Goal: Task Accomplishment & Management: Use online tool/utility

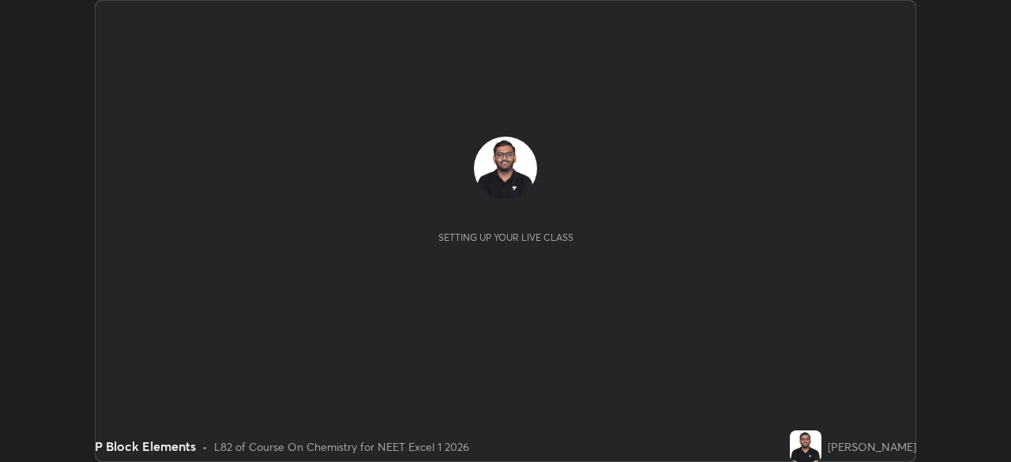
scroll to position [462, 1011]
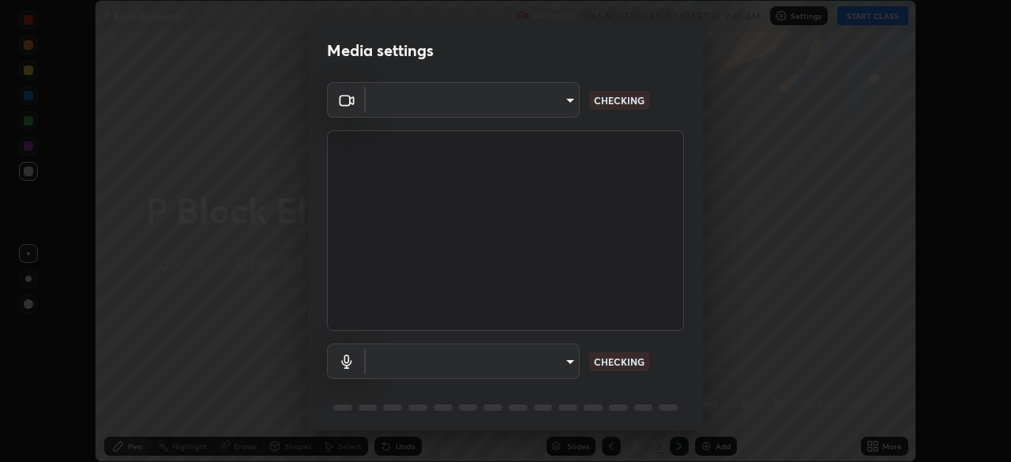
type input "09f294524f3521c037d78ee7cdb71511b6c9344afeed810a356f0d23342d5398"
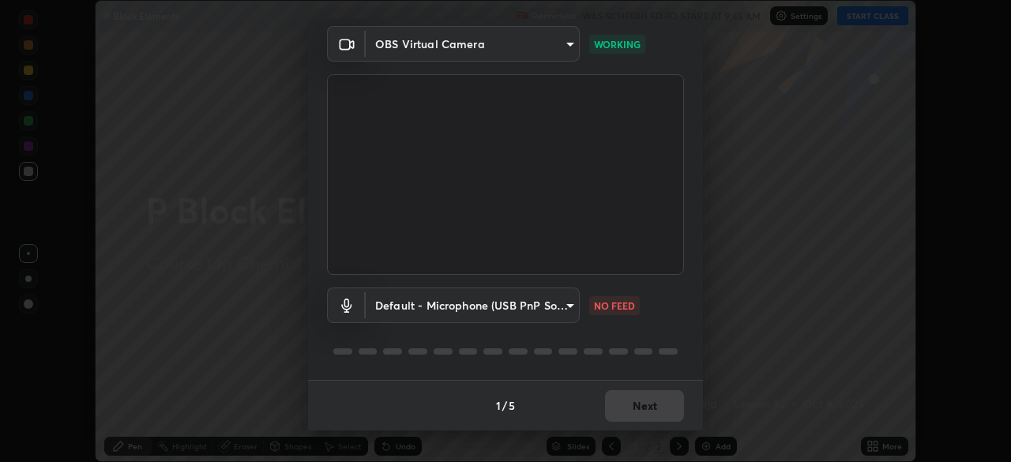
click at [541, 309] on body "Erase all P Block Elements Recording WAS SCHEDULED TO START AT 9:45 AM Settings…" at bounding box center [505, 231] width 1011 height 462
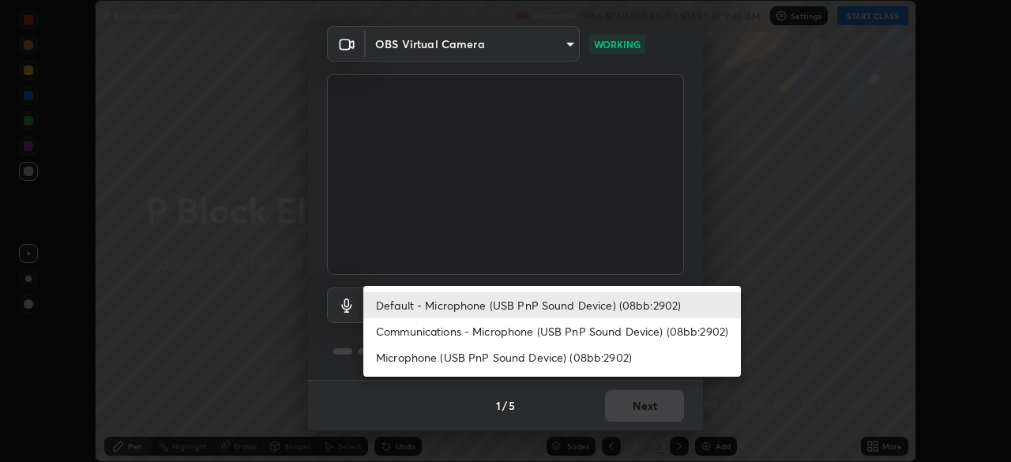
click at [551, 337] on li "Communications - Microphone (USB PnP Sound Device) (08bb:2902)" at bounding box center [552, 331] width 378 height 26
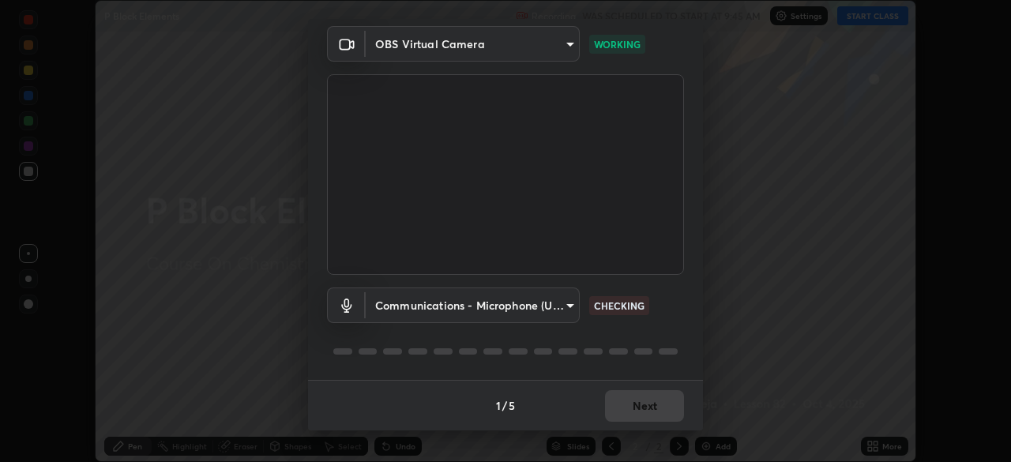
click at [535, 309] on body "Erase all P Block Elements Recording WAS SCHEDULED TO START AT 9:45 AM Settings…" at bounding box center [505, 231] width 1011 height 462
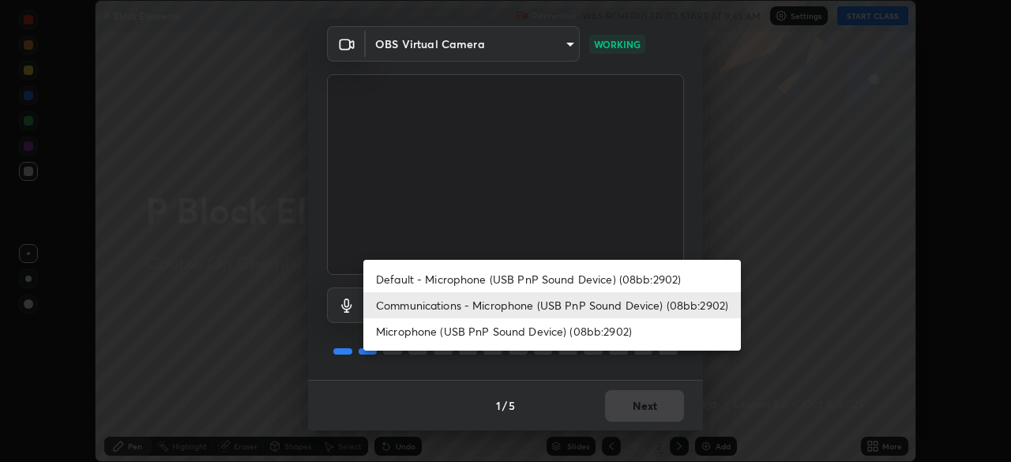
click at [538, 280] on li "Default - Microphone (USB PnP Sound Device) (08bb:2902)" at bounding box center [552, 279] width 378 height 26
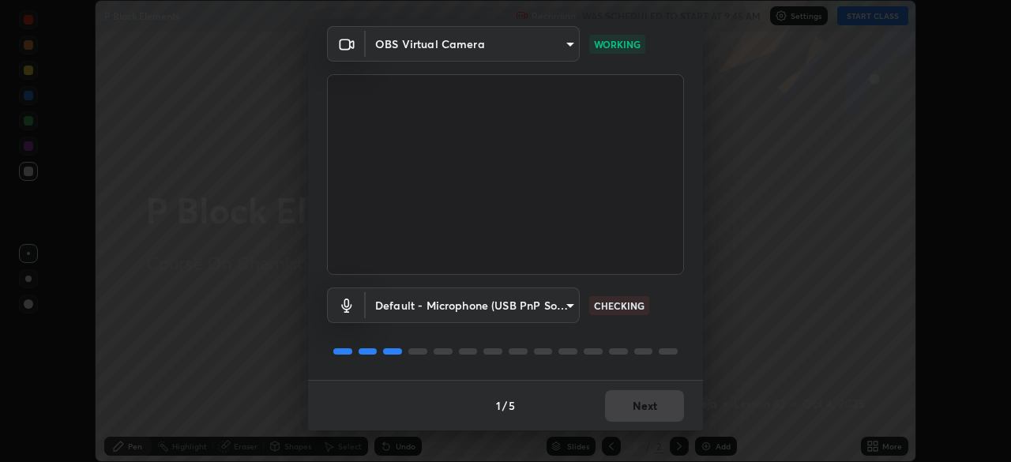
type input "default"
click at [632, 406] on button "Next" at bounding box center [644, 406] width 79 height 32
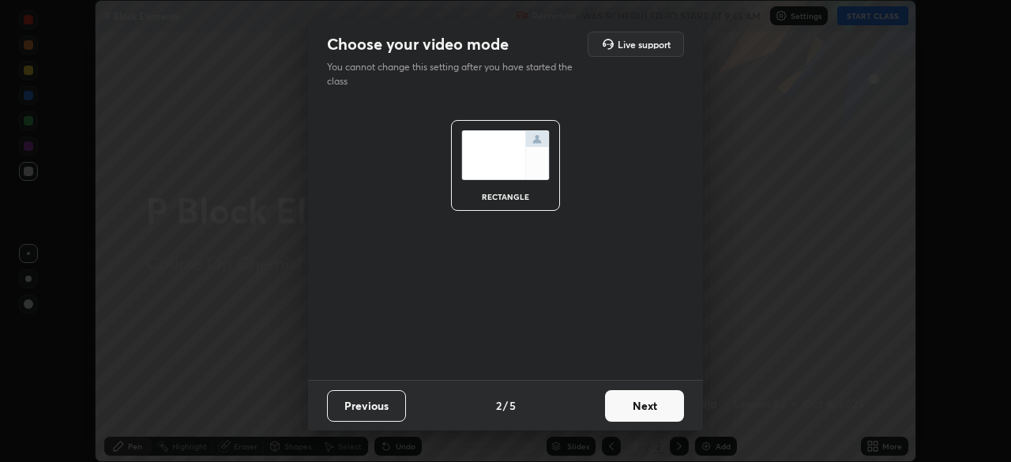
scroll to position [0, 0]
click at [640, 414] on button "Next" at bounding box center [644, 406] width 79 height 32
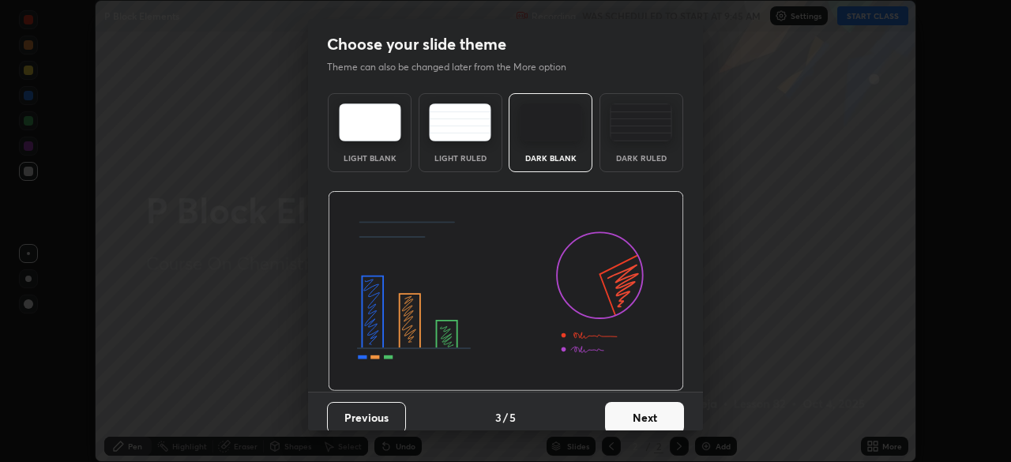
click at [637, 163] on div "Dark Ruled" at bounding box center [641, 132] width 84 height 79
click at [652, 407] on button "Next" at bounding box center [644, 418] width 79 height 32
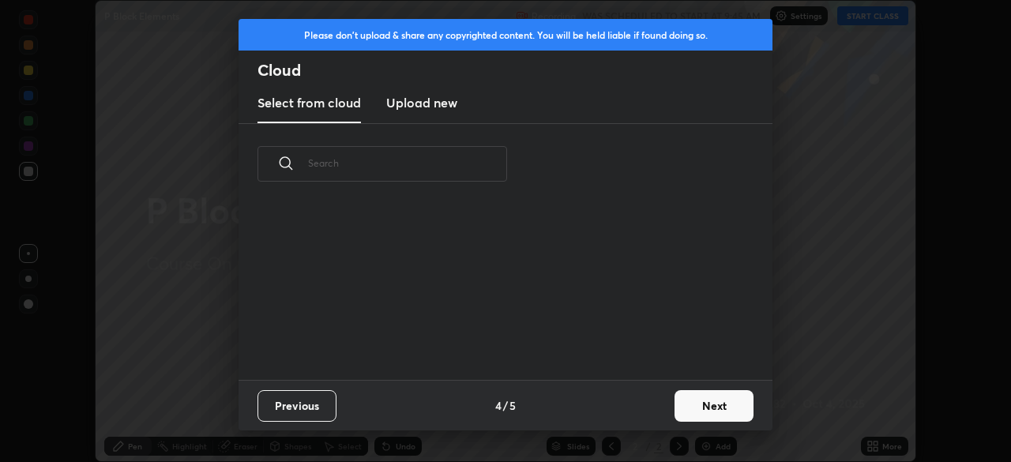
click at [693, 408] on button "Next" at bounding box center [714, 406] width 79 height 32
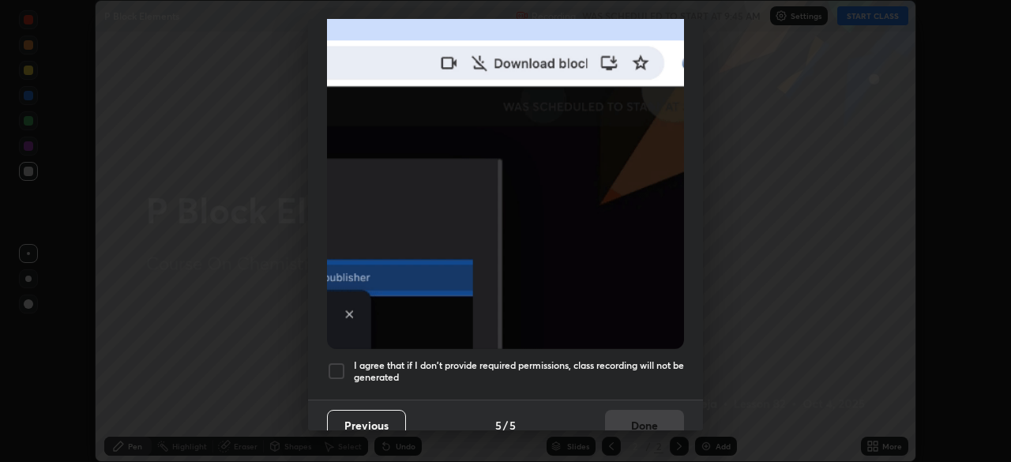
scroll to position [378, 0]
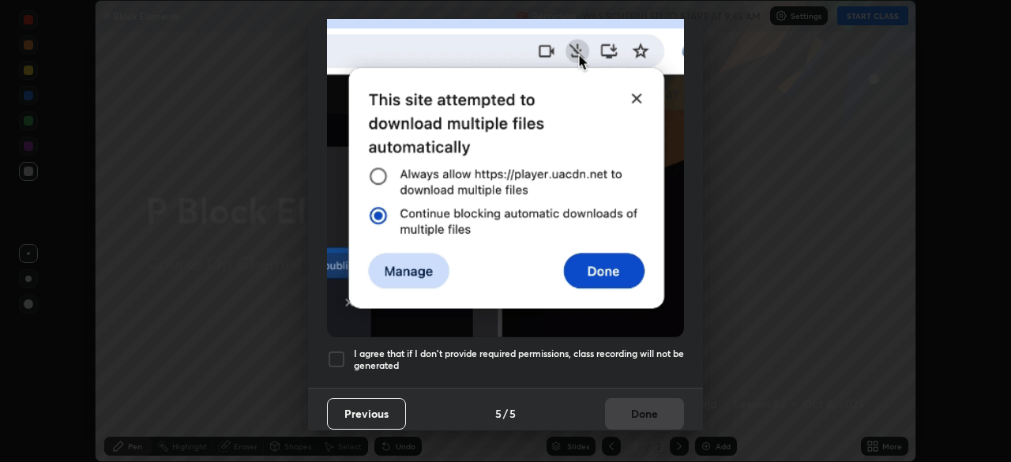
click at [582, 348] on h5 "I agree that if I don't provide required permissions, class recording will not …" at bounding box center [519, 360] width 330 height 24
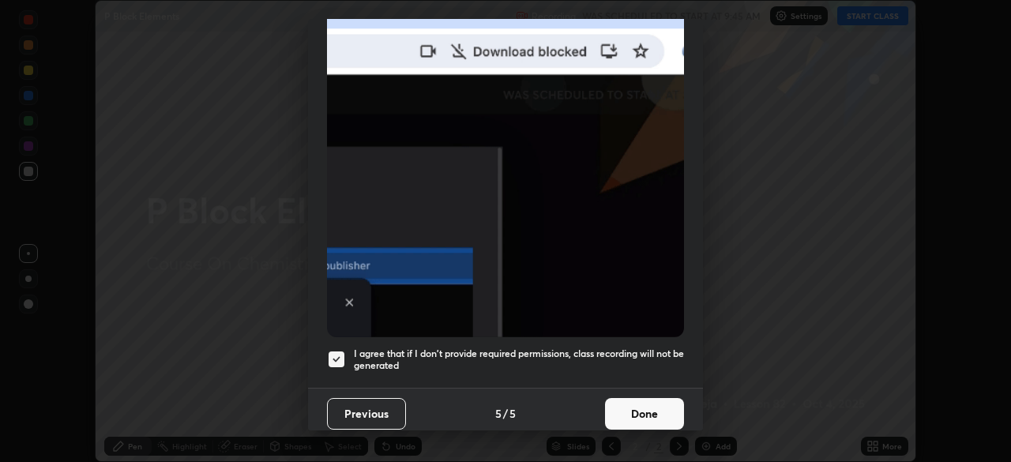
click at [622, 402] on button "Done" at bounding box center [644, 414] width 79 height 32
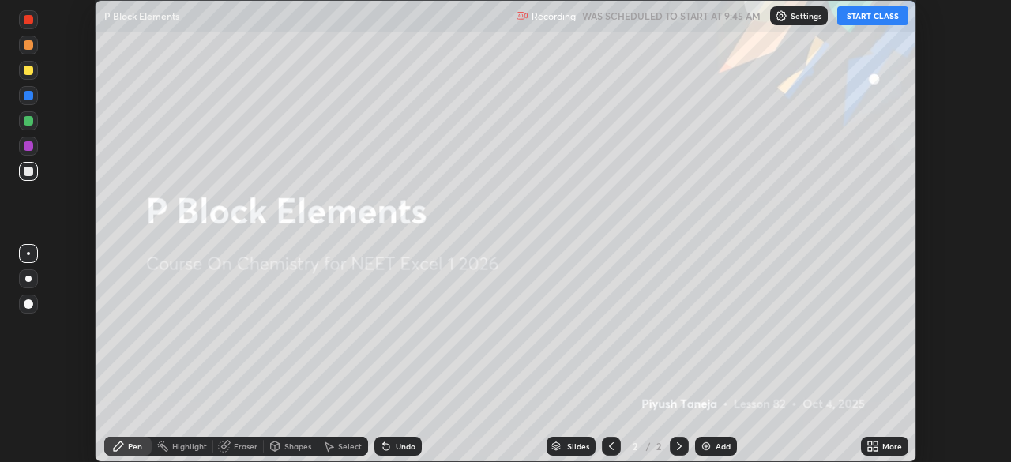
click at [877, 17] on button "START CLASS" at bounding box center [872, 15] width 71 height 19
click at [713, 442] on div "Add" at bounding box center [716, 446] width 42 height 19
